Goal: Find specific page/section: Find specific page/section

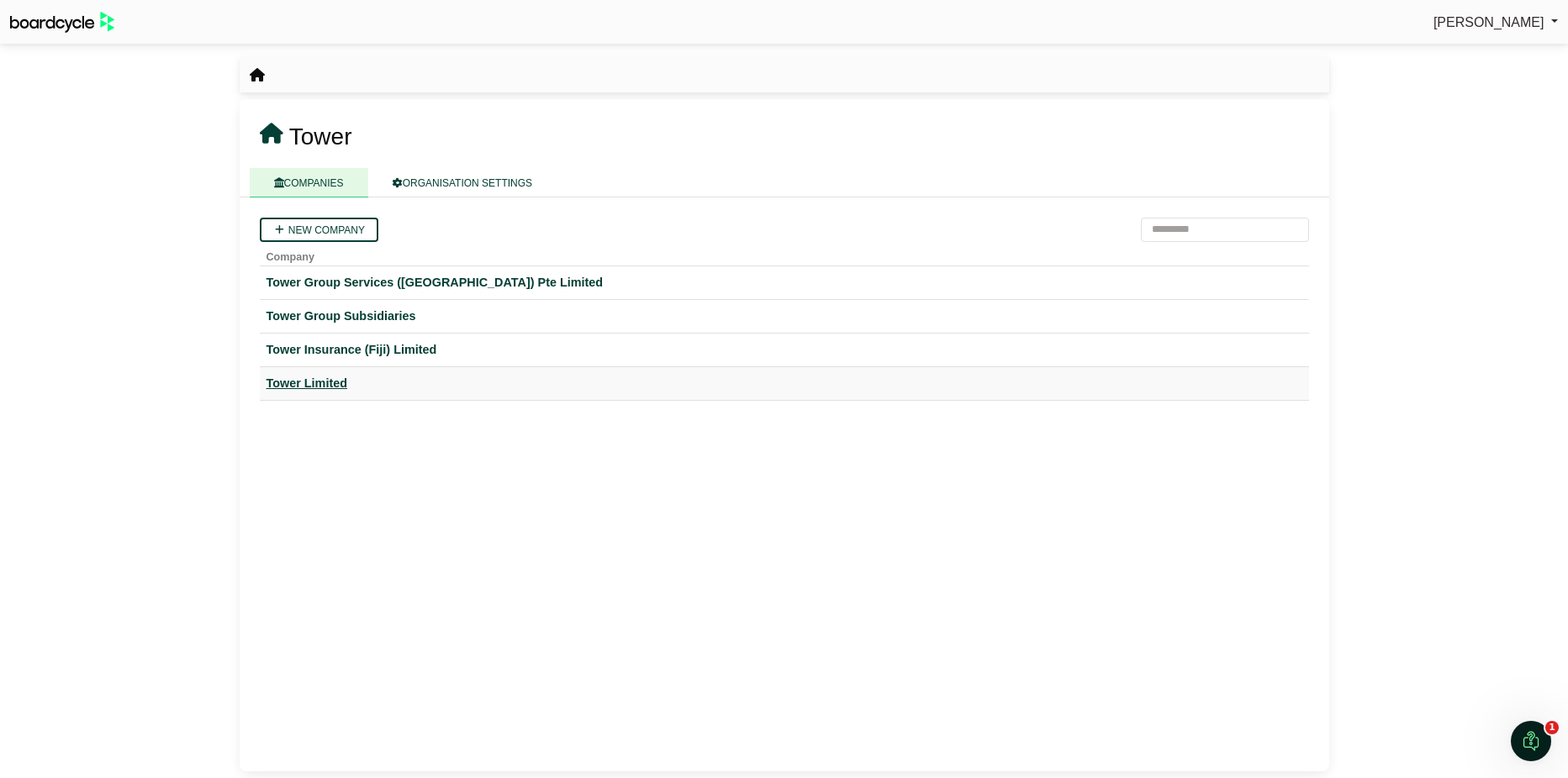
click at [321, 378] on div "Tower Limited" at bounding box center [784, 384] width 1036 height 19
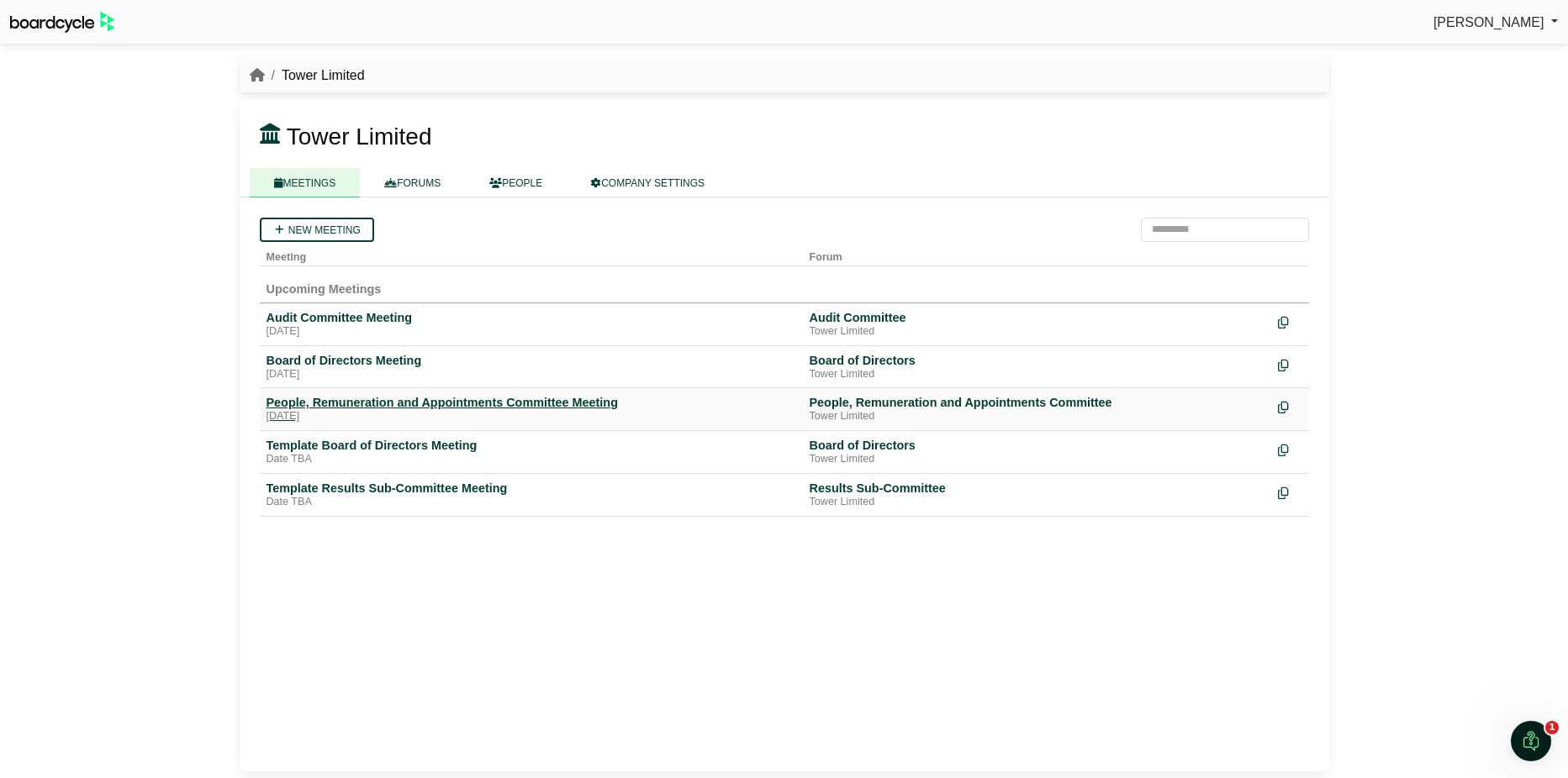
click at [361, 399] on div "People, Remuneration and Appointments Committee Meeting" at bounding box center [531, 403] width 530 height 15
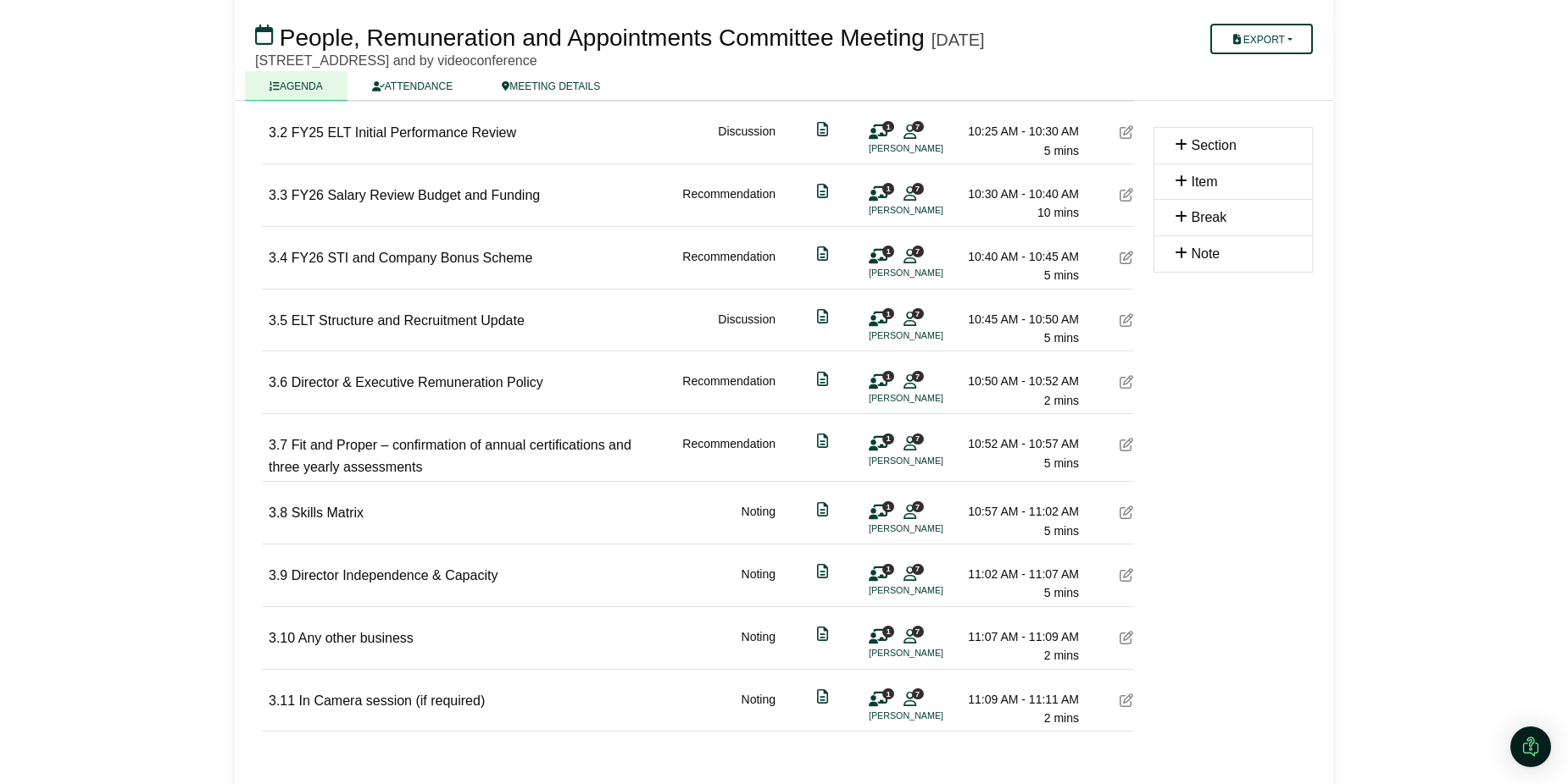
scroll to position [763, 0]
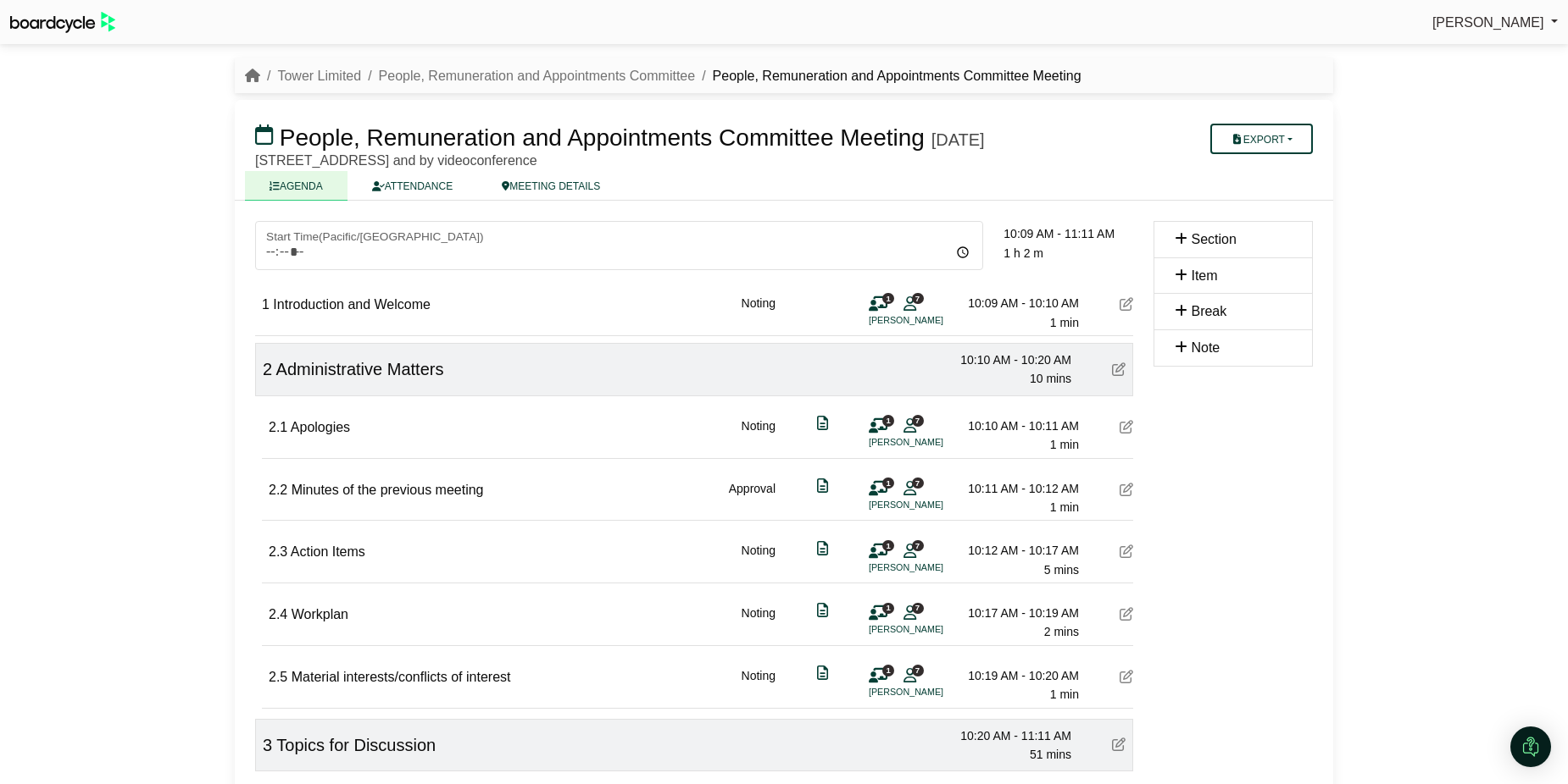
scroll to position [763, 0]
